Goal: Task Accomplishment & Management: Use online tool/utility

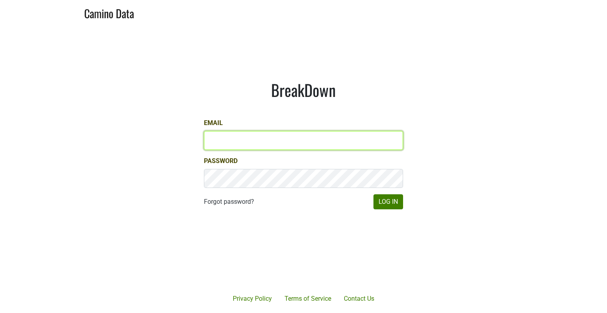
click at [263, 140] on input "Email" at bounding box center [303, 140] width 199 height 19
type input "thay@petermichaelwinery.com"
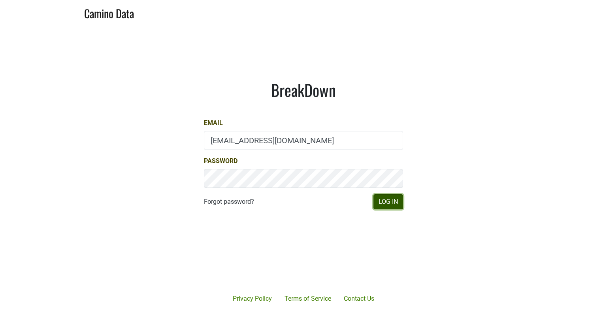
click at [390, 204] on button "Log In" at bounding box center [388, 201] width 30 height 15
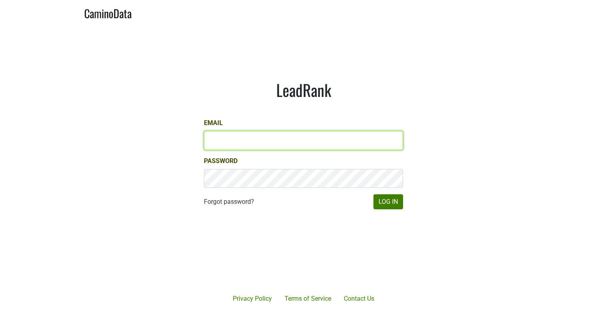
click at [268, 140] on input "Email" at bounding box center [303, 140] width 199 height 19
type input "[EMAIL_ADDRESS][DOMAIN_NAME]"
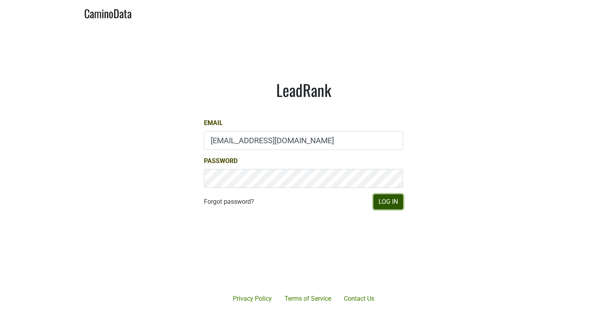
click at [395, 202] on button "Log In" at bounding box center [388, 201] width 30 height 15
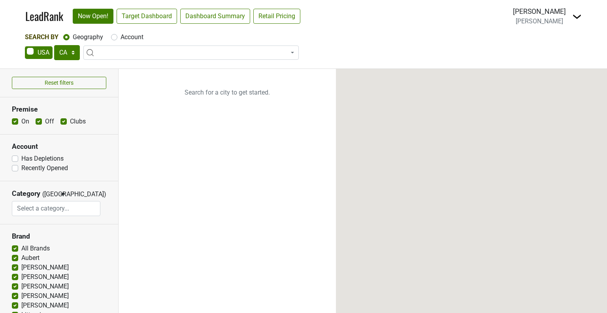
select select "CA"
